Goal: Transaction & Acquisition: Purchase product/service

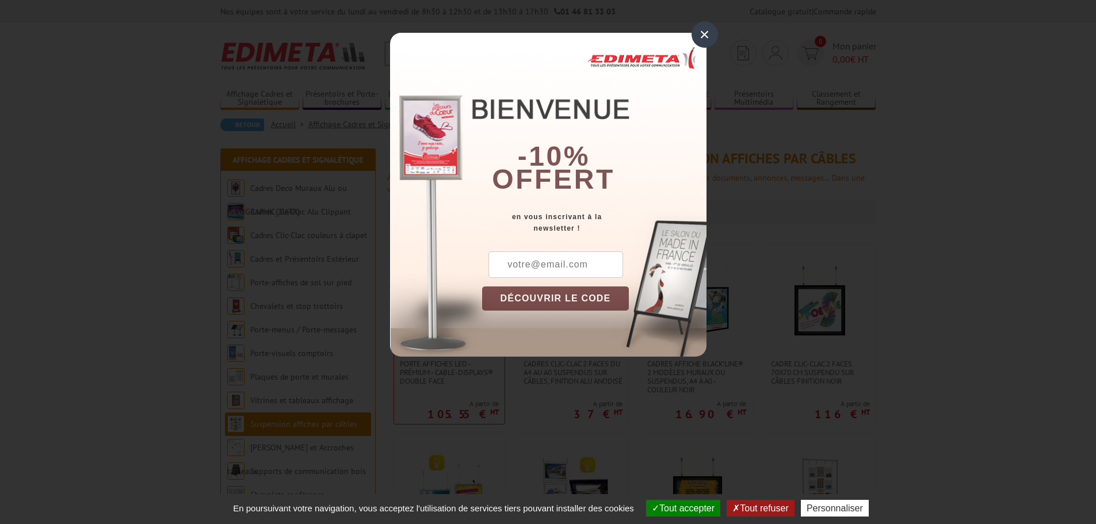
click at [709, 39] on div "×" at bounding box center [704, 34] width 26 height 26
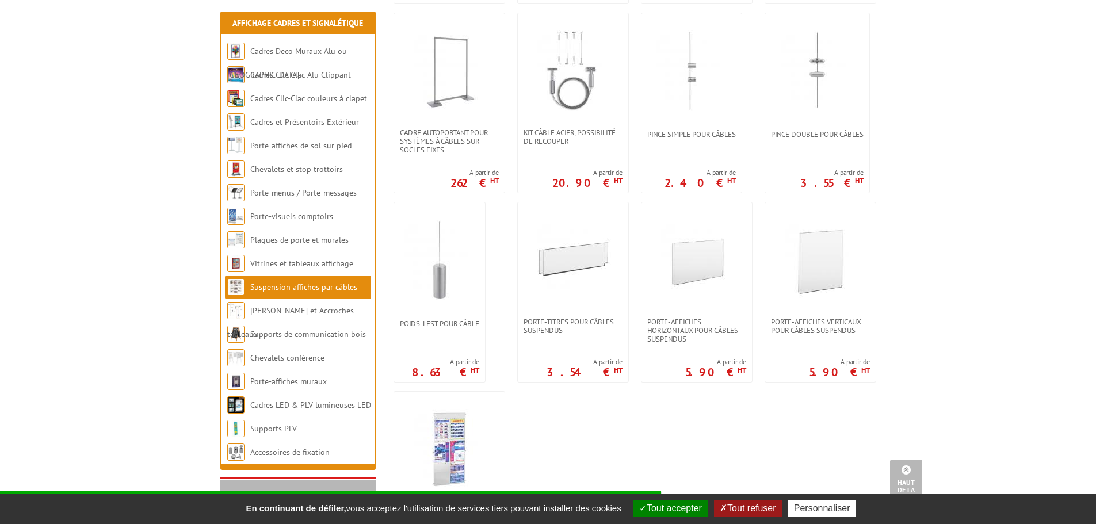
scroll to position [805, 0]
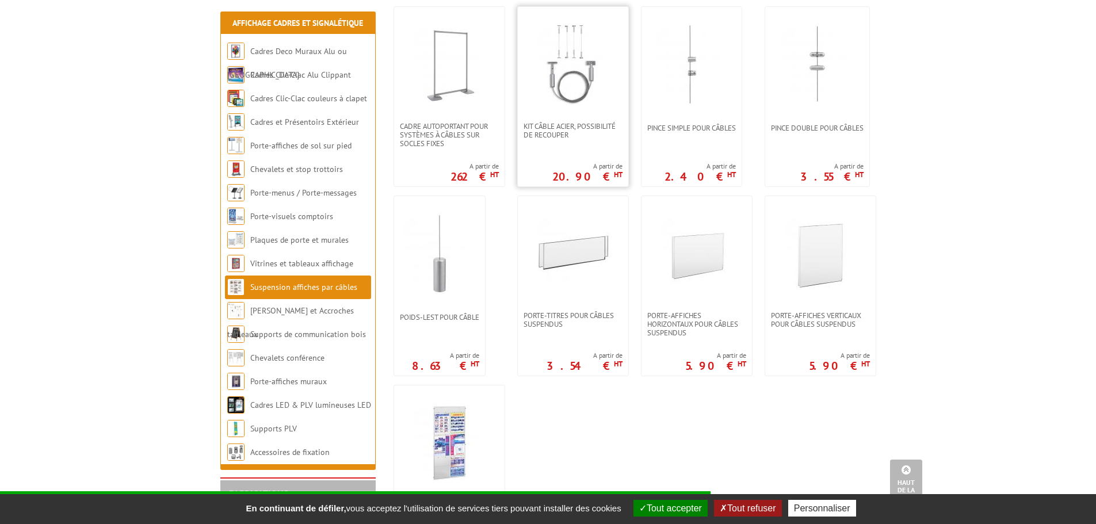
click at [572, 64] on img at bounding box center [573, 64] width 81 height 81
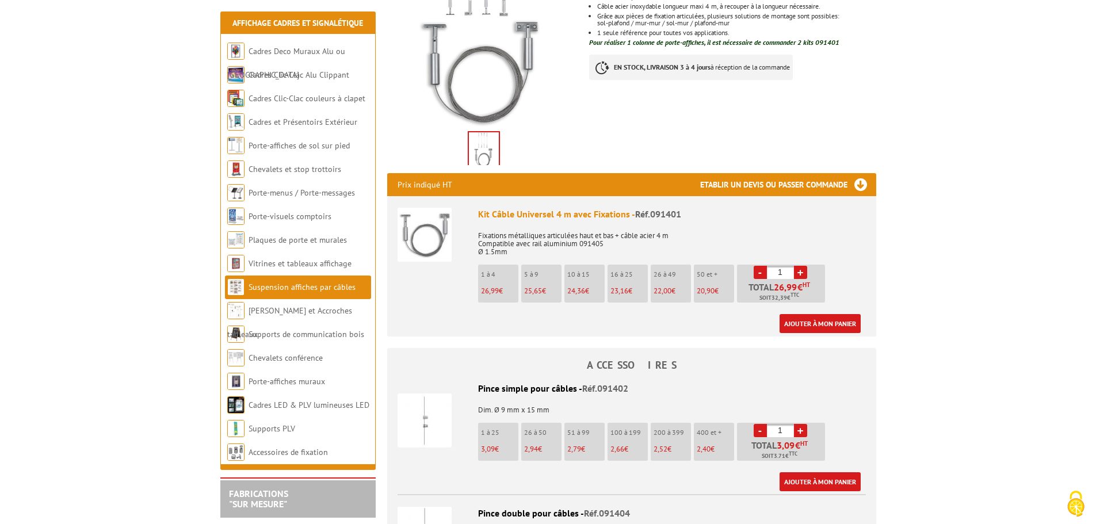
scroll to position [288, 0]
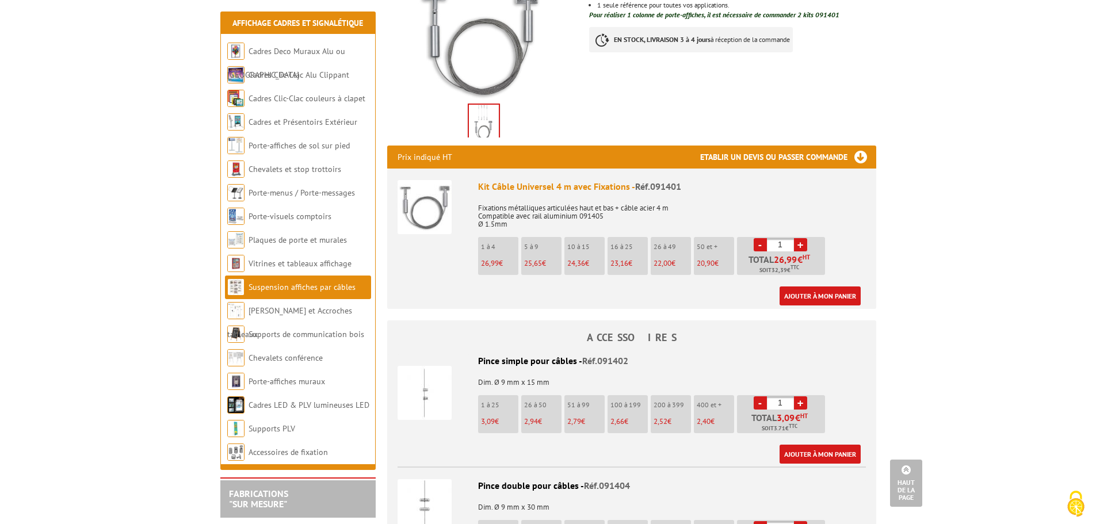
drag, startPoint x: 789, startPoint y: 244, endPoint x: 767, endPoint y: 243, distance: 21.3
click at [767, 243] on input "1" at bounding box center [780, 244] width 27 height 13
type input "3"
click at [897, 248] on body "Nos équipes sont à votre service du lundi au vendredi de 8h30 à 12h30 et de 13h…" at bounding box center [548, 502] width 1096 height 1581
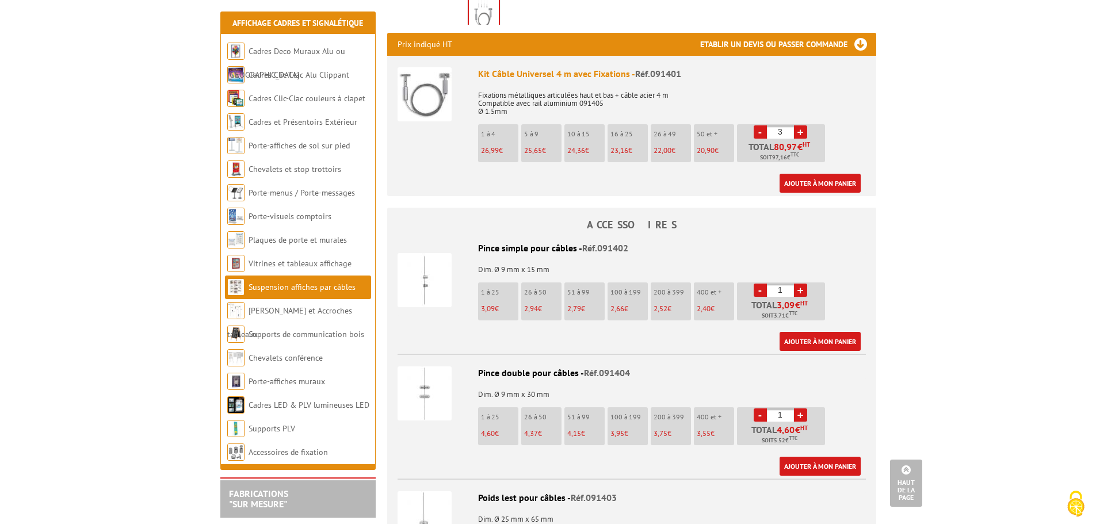
scroll to position [460, 0]
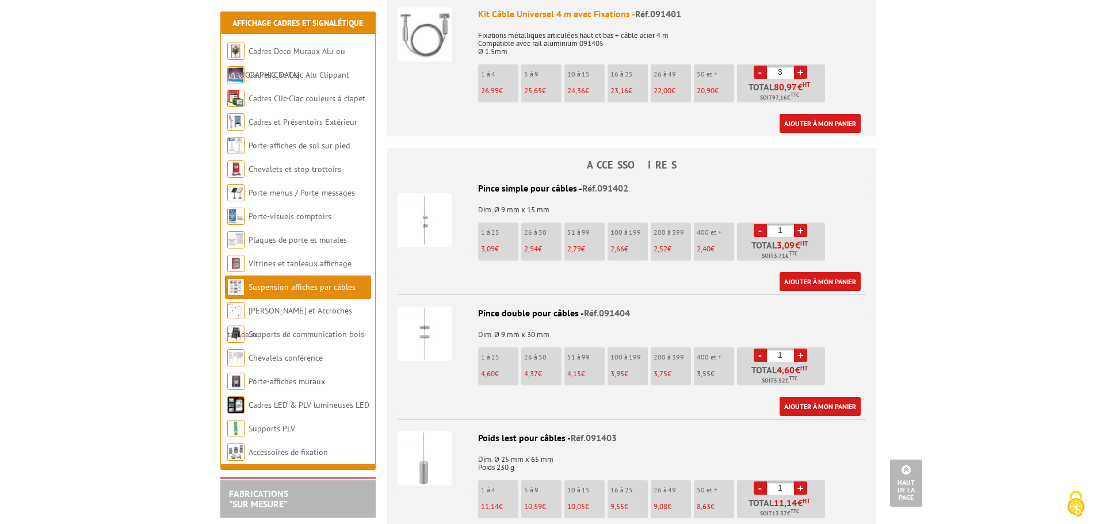
drag, startPoint x: 789, startPoint y: 354, endPoint x: 755, endPoint y: 354, distance: 34.5
click at [756, 354] on li "- 1 + Total 4,60 € HT Soit 5.52 € TTC" at bounding box center [781, 366] width 88 height 38
type input "6"
drag, startPoint x: 788, startPoint y: 231, endPoint x: 749, endPoint y: 225, distance: 39.0
click at [749, 225] on li "- 1 + Total 3,09 € HT Soit 3.71 € TTC" at bounding box center [781, 242] width 88 height 38
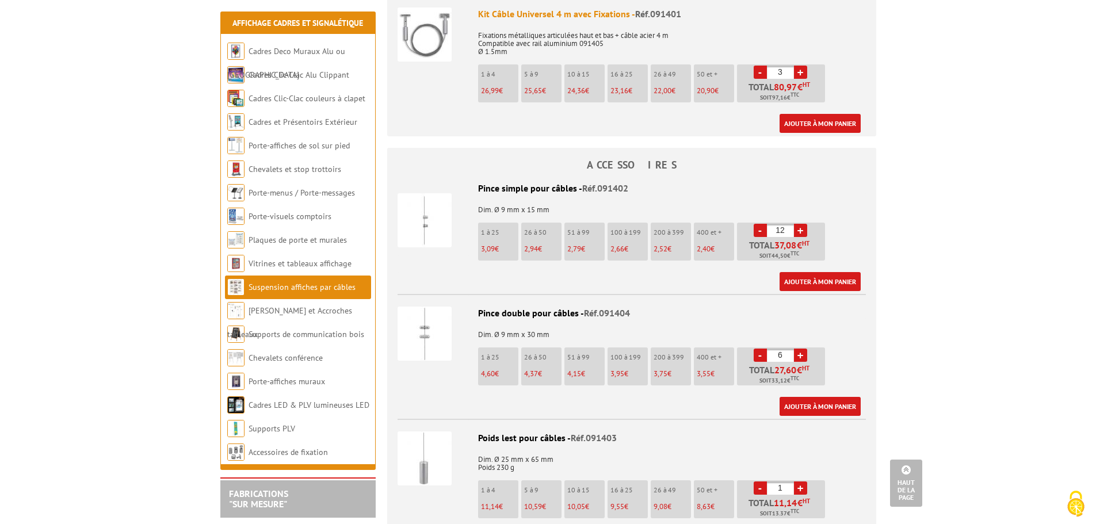
type input "12"
click at [955, 251] on body "Nos équipes sont à votre service du lundi au vendredi de 8h30 à 12h30 et de 13h…" at bounding box center [548, 330] width 1096 height 1581
click at [813, 124] on link "Ajouter à mon panier" at bounding box center [819, 123] width 81 height 19
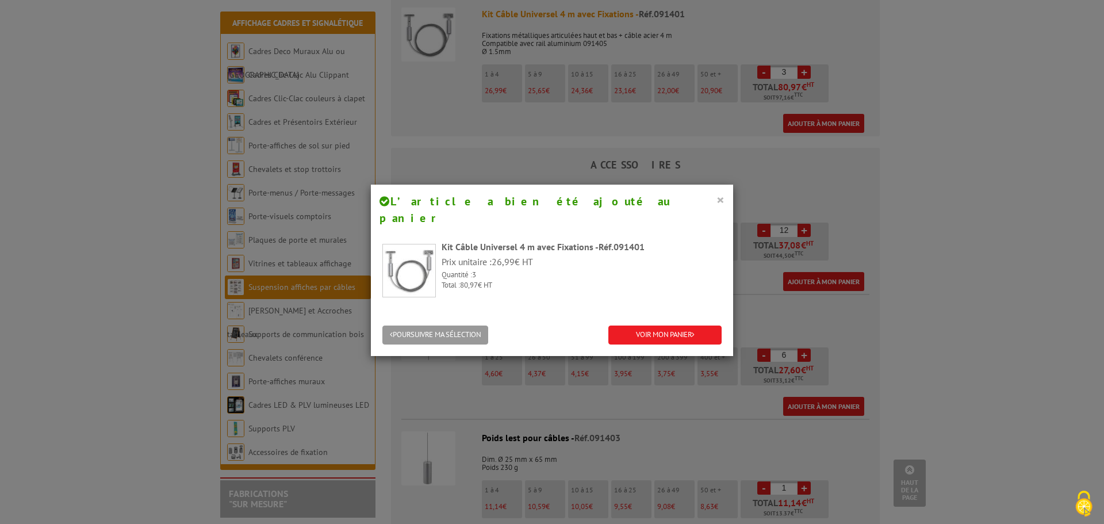
click at [718, 202] on button "×" at bounding box center [721, 199] width 8 height 15
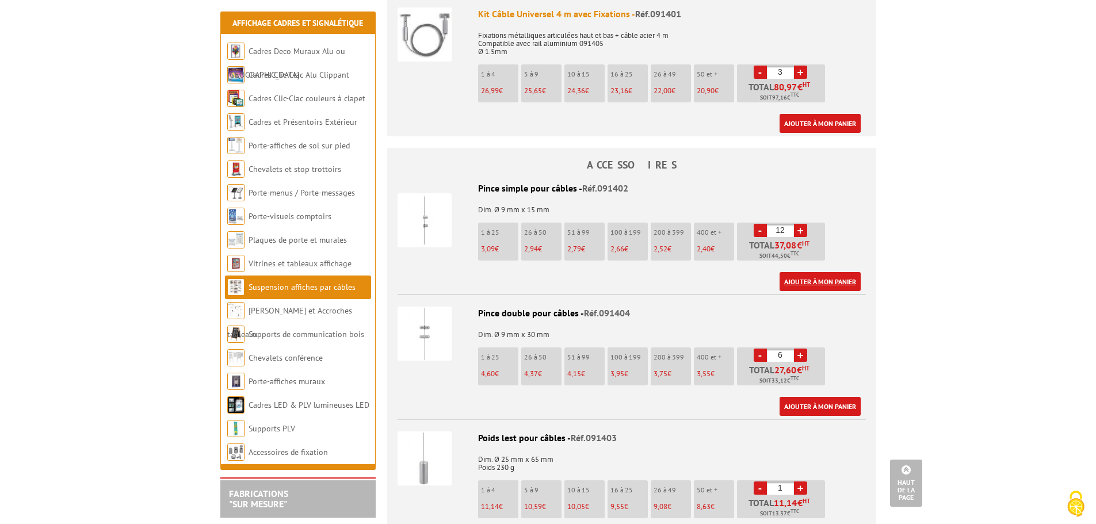
click at [811, 279] on link "Ajouter à mon panier" at bounding box center [819, 281] width 81 height 19
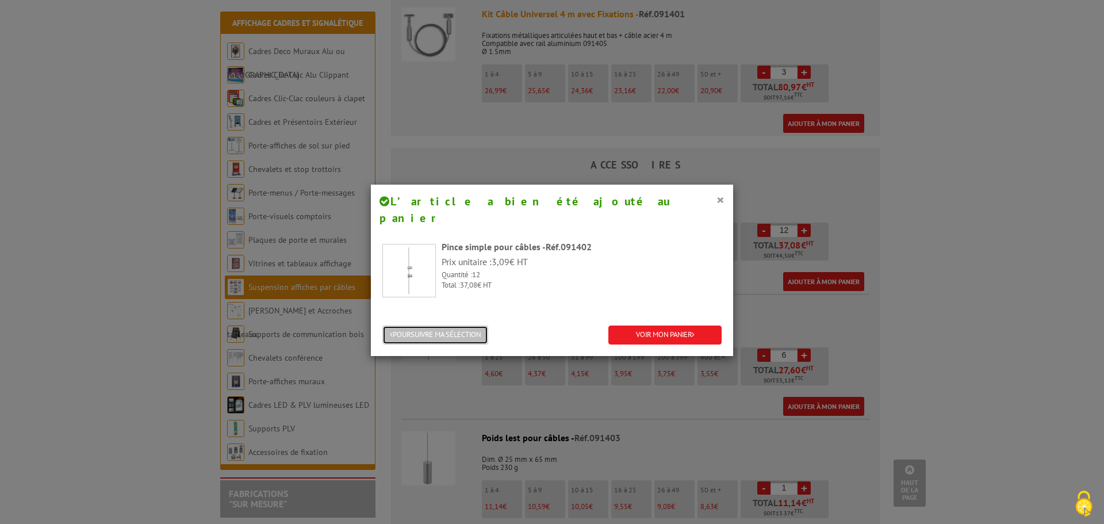
click at [435, 326] on button "POURSUIVRE MA SÉLECTION" at bounding box center [436, 335] width 106 height 19
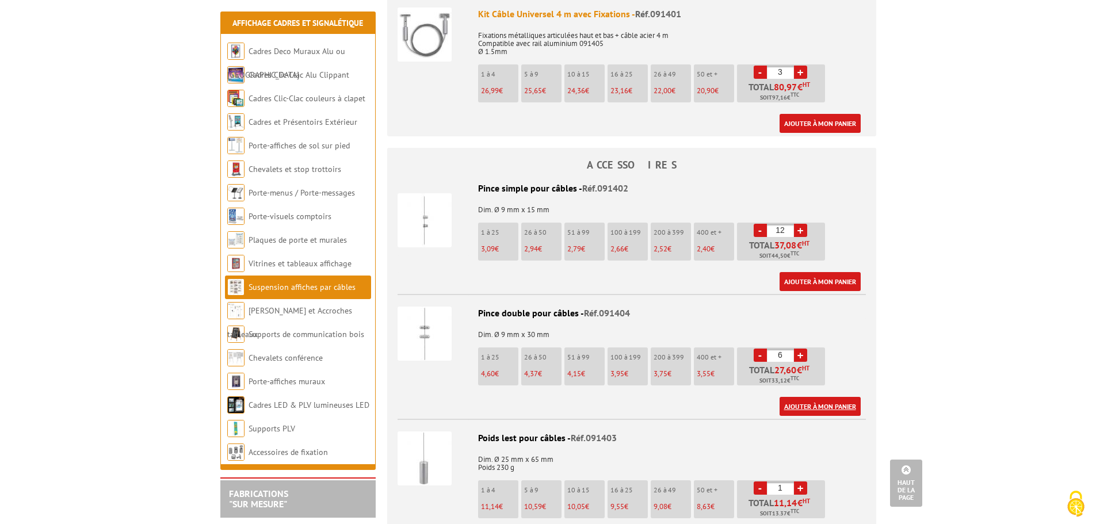
click at [807, 406] on link "Ajouter à mon panier" at bounding box center [819, 406] width 81 height 19
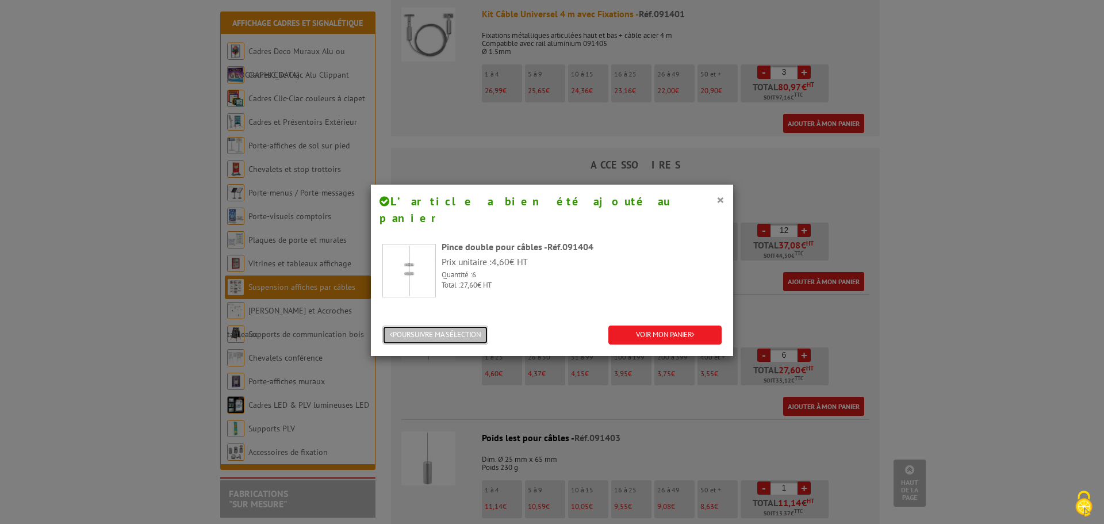
drag, startPoint x: 456, startPoint y: 318, endPoint x: 499, endPoint y: 326, distance: 44.4
click at [456, 326] on button "POURSUIVRE MA SÉLECTION" at bounding box center [436, 335] width 106 height 19
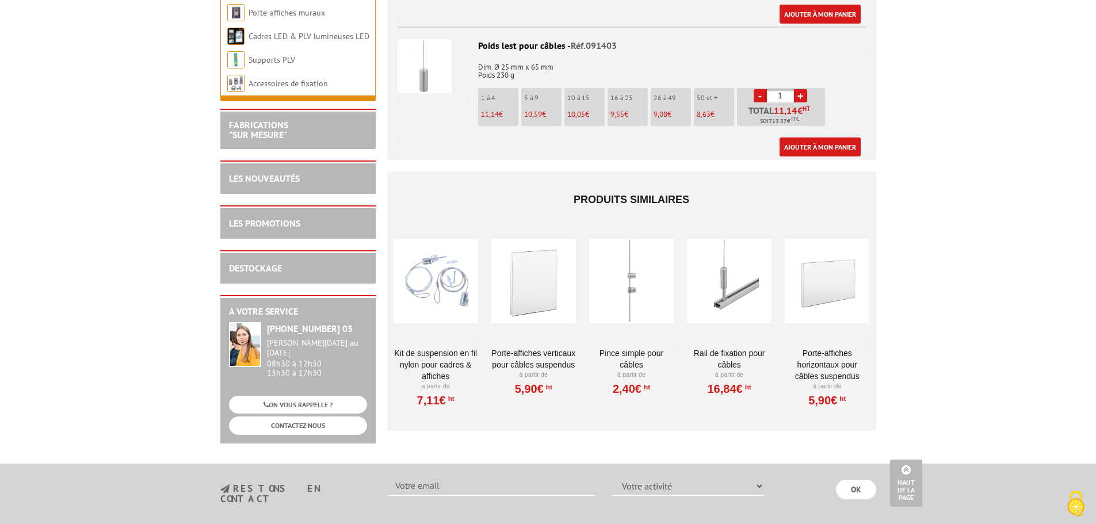
scroll to position [863, 0]
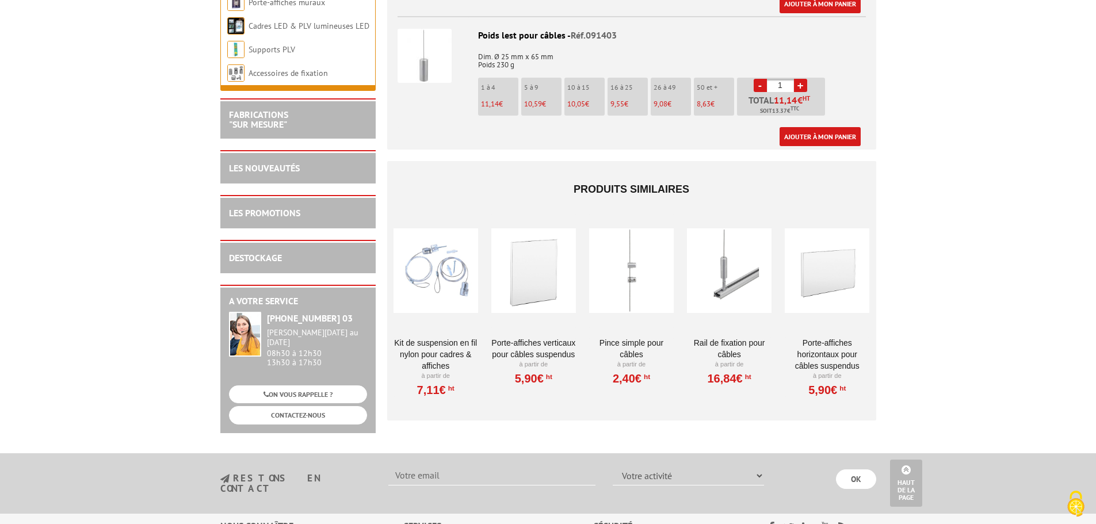
click at [834, 274] on div at bounding box center [827, 270] width 85 height 115
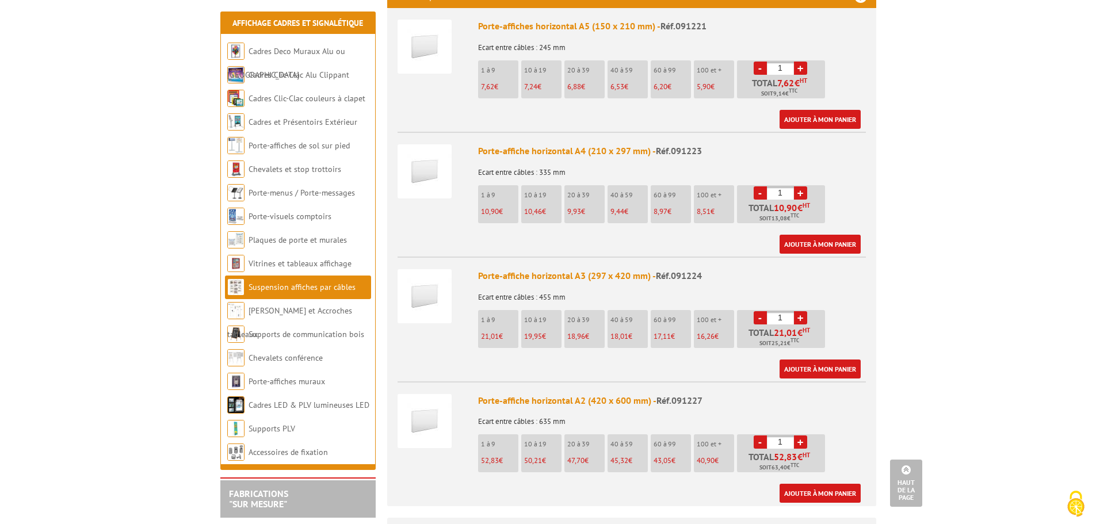
scroll to position [518, 0]
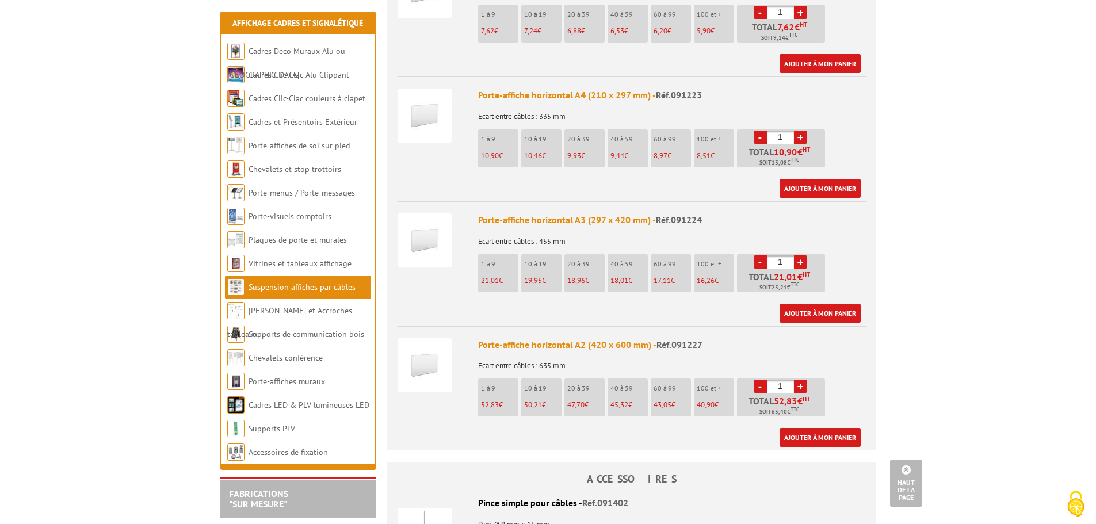
drag, startPoint x: 782, startPoint y: 245, endPoint x: 766, endPoint y: 250, distance: 17.5
click at [766, 254] on li "- 1 + Total 21,01 € HT Soit 25,21 € TTC" at bounding box center [781, 273] width 88 height 38
type input "6"
click at [832, 304] on link "Ajouter à mon panier" at bounding box center [819, 313] width 81 height 19
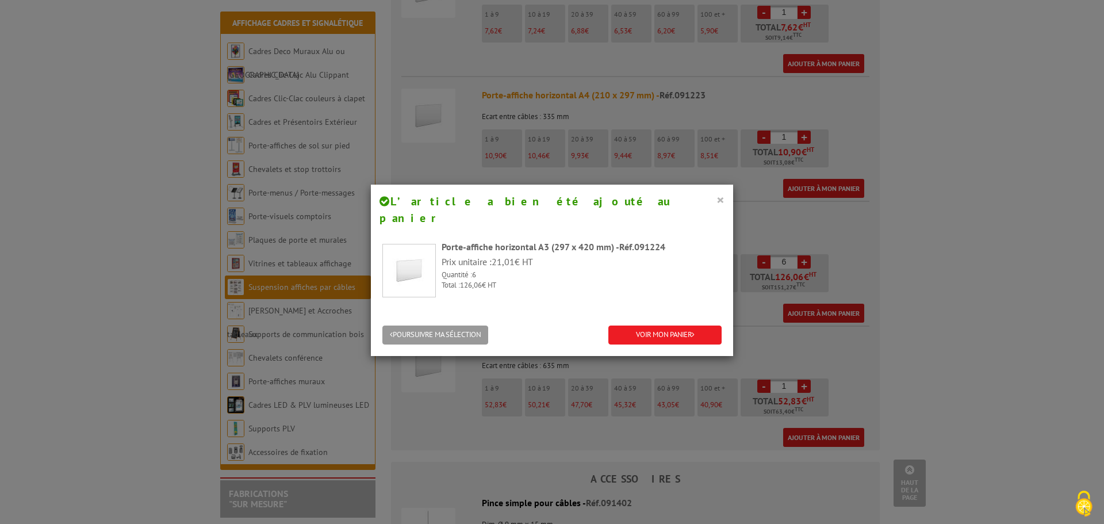
click at [717, 201] on button "×" at bounding box center [721, 199] width 8 height 15
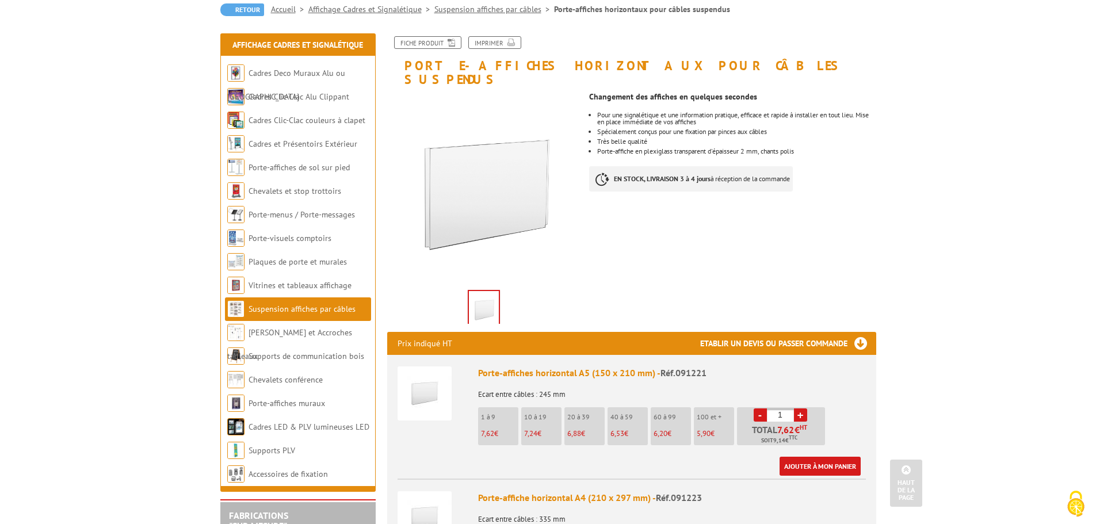
scroll to position [0, 0]
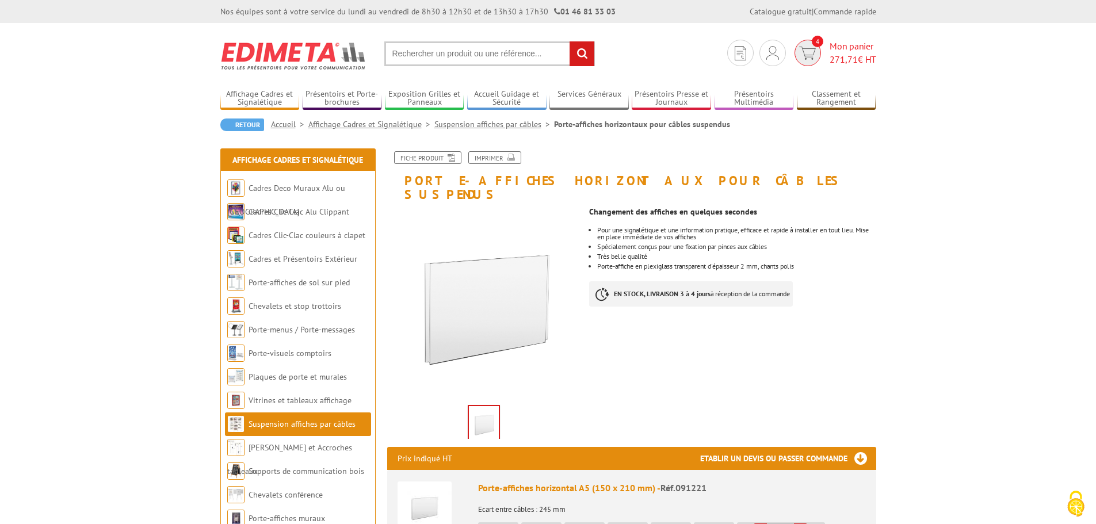
click at [838, 48] on span "Mon panier 271,71 € HT" at bounding box center [853, 53] width 47 height 26
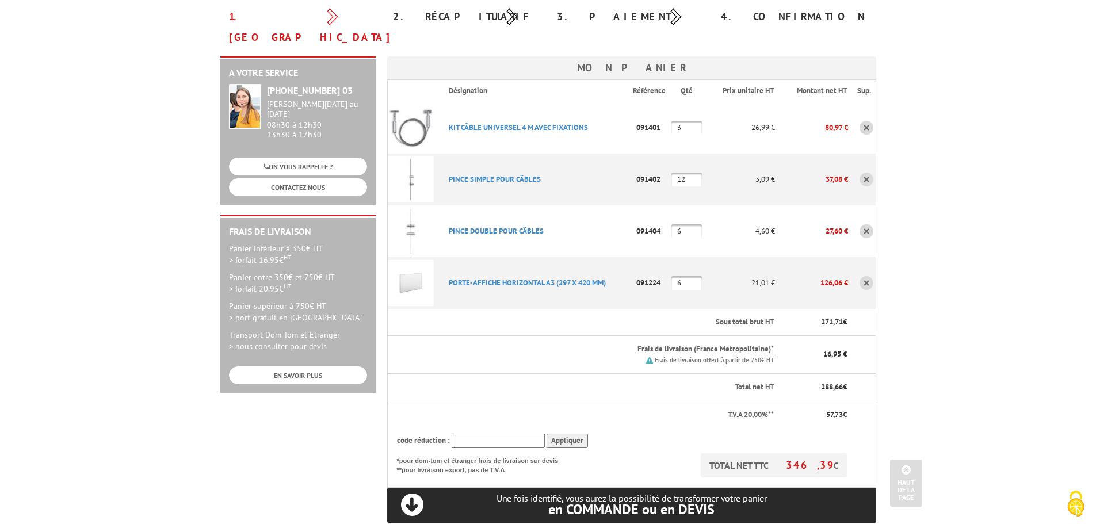
scroll to position [115, 0]
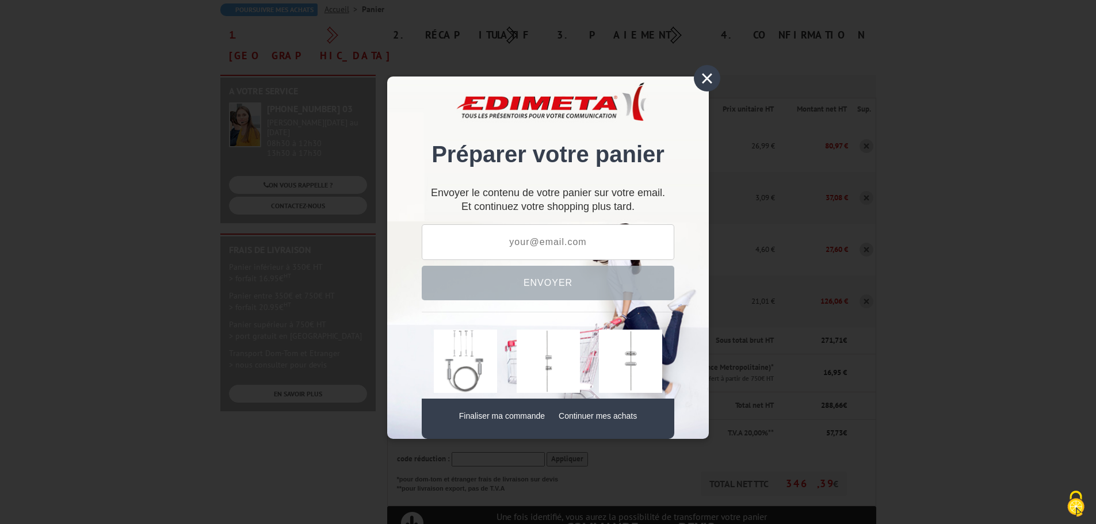
click at [708, 85] on div "×" at bounding box center [707, 78] width 26 height 26
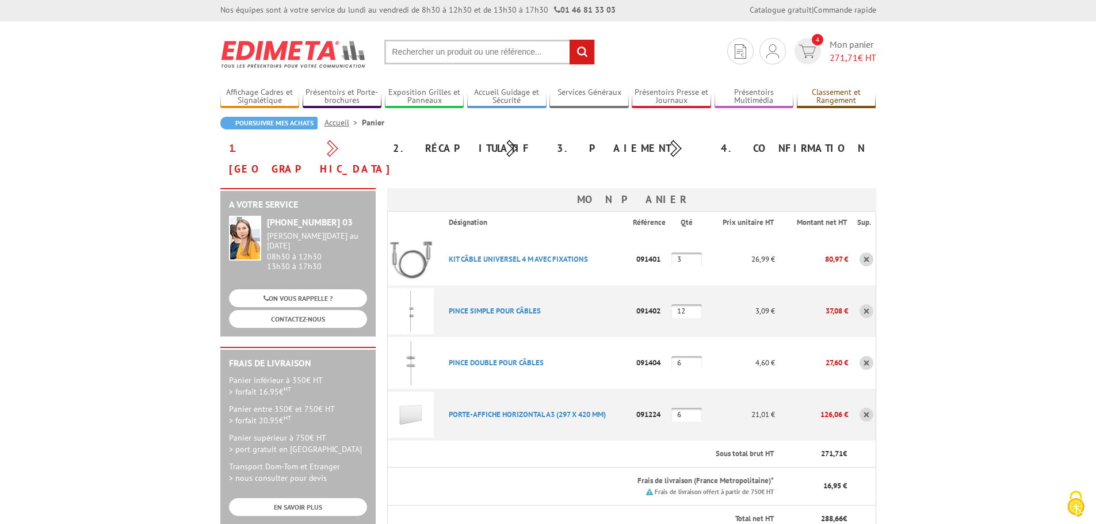
scroll to position [0, 0]
